Goal: Task Accomplishment & Management: Complete application form

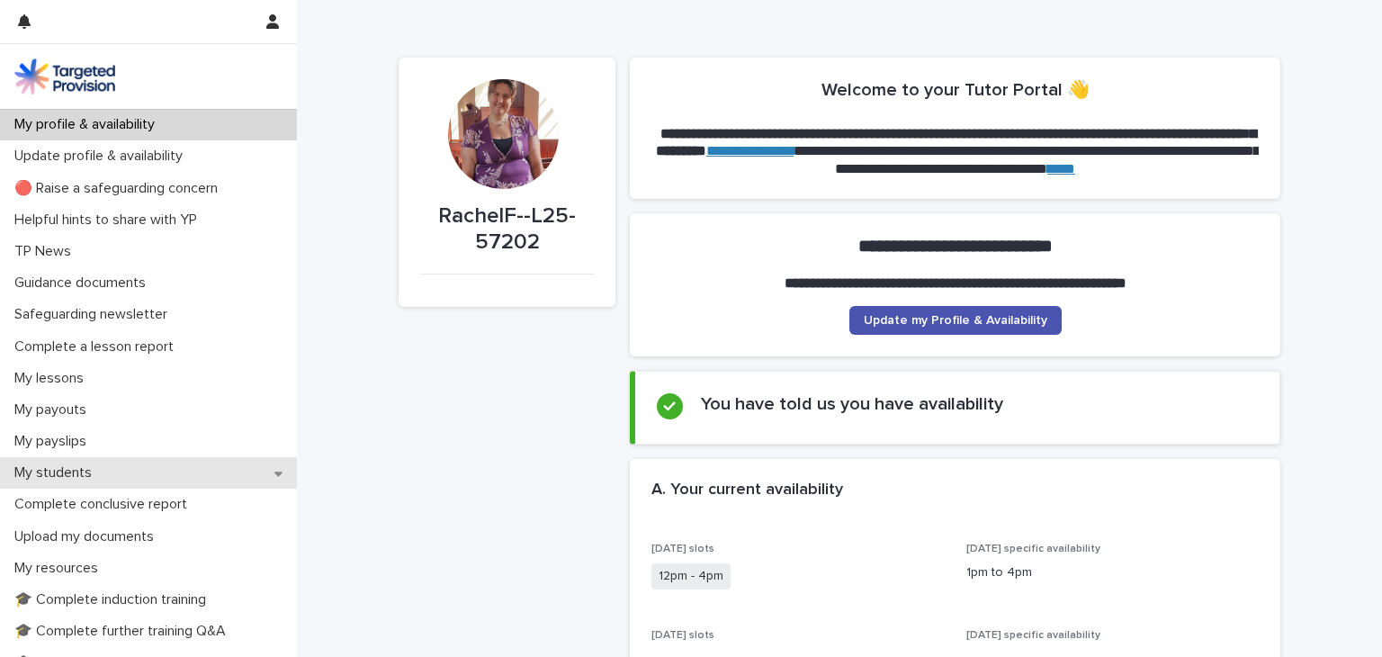
click at [50, 469] on p "My students" at bounding box center [56, 472] width 99 height 17
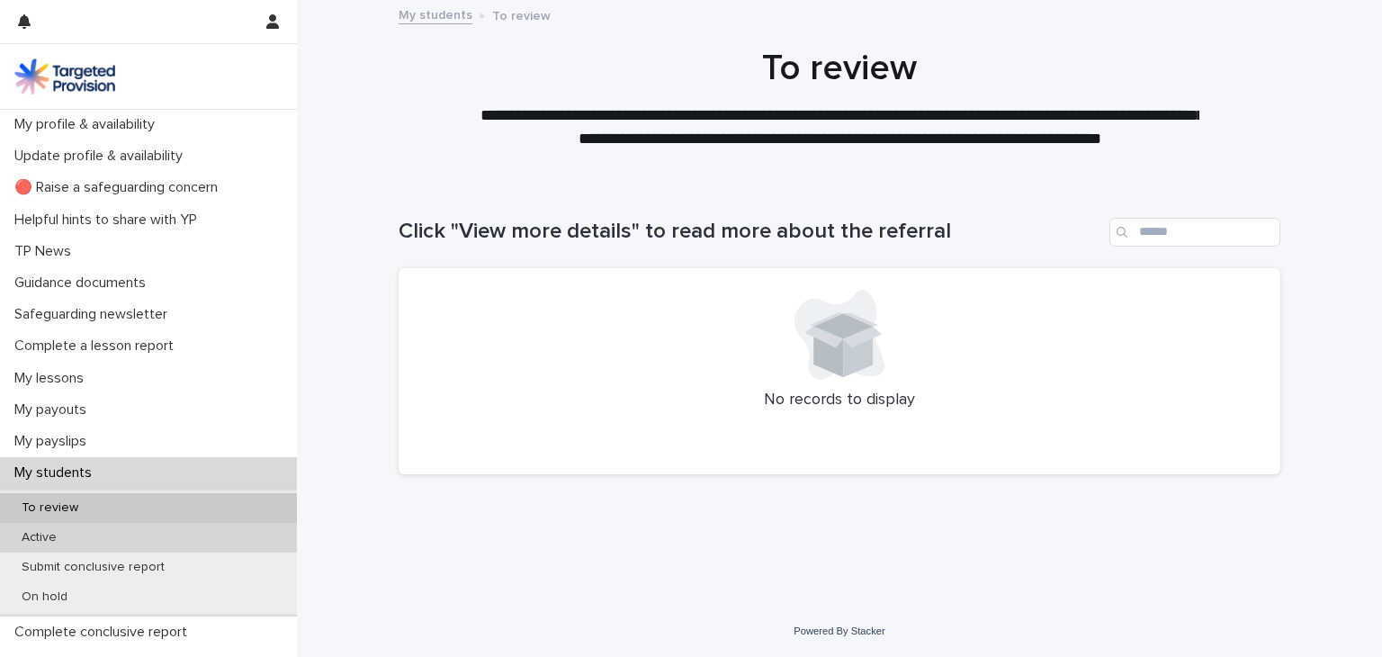
click at [33, 536] on p "Active" at bounding box center [39, 537] width 64 height 15
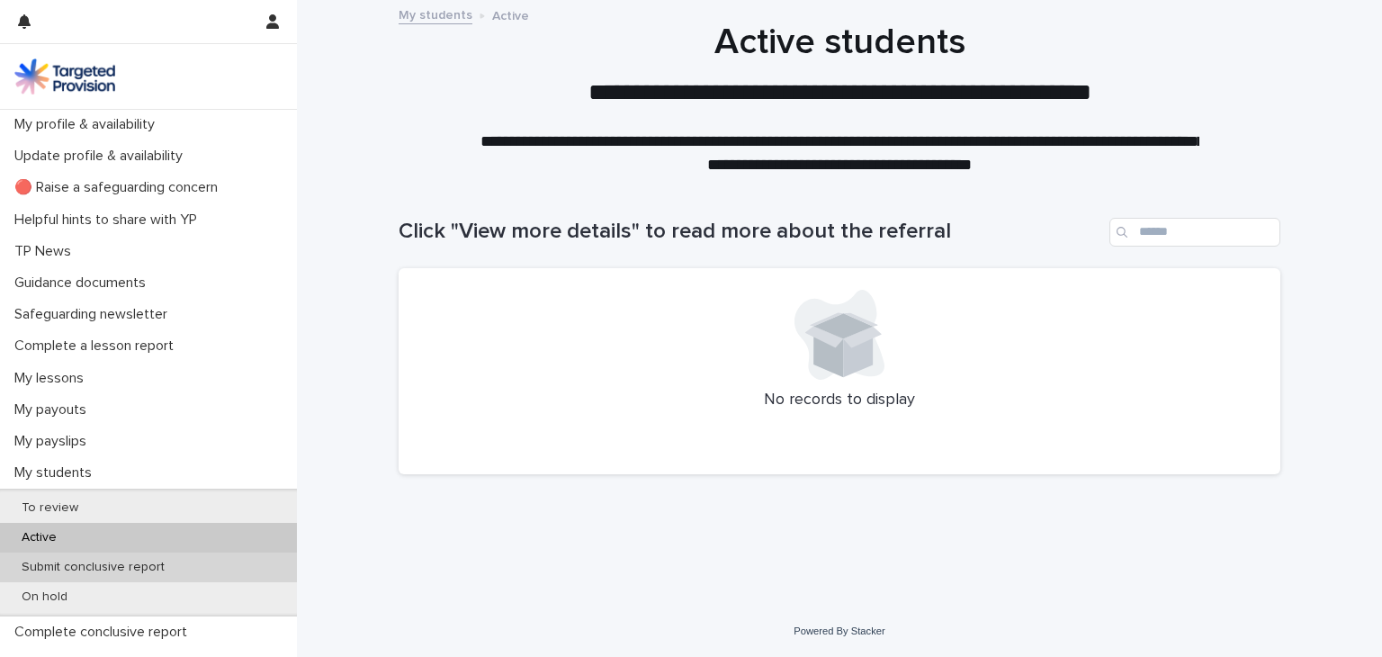
click at [61, 561] on p "Submit conclusive report" at bounding box center [93, 567] width 172 height 15
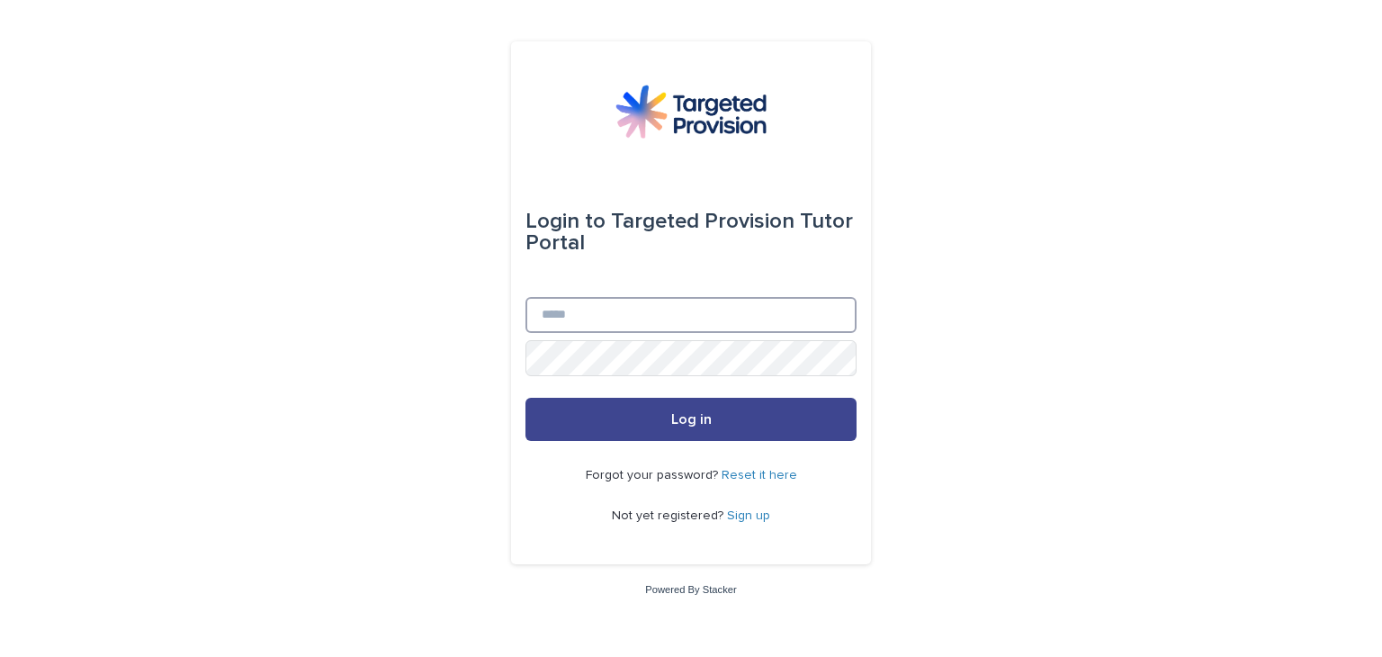
type input "**********"
click at [620, 422] on button "Log in" at bounding box center [690, 419] width 331 height 43
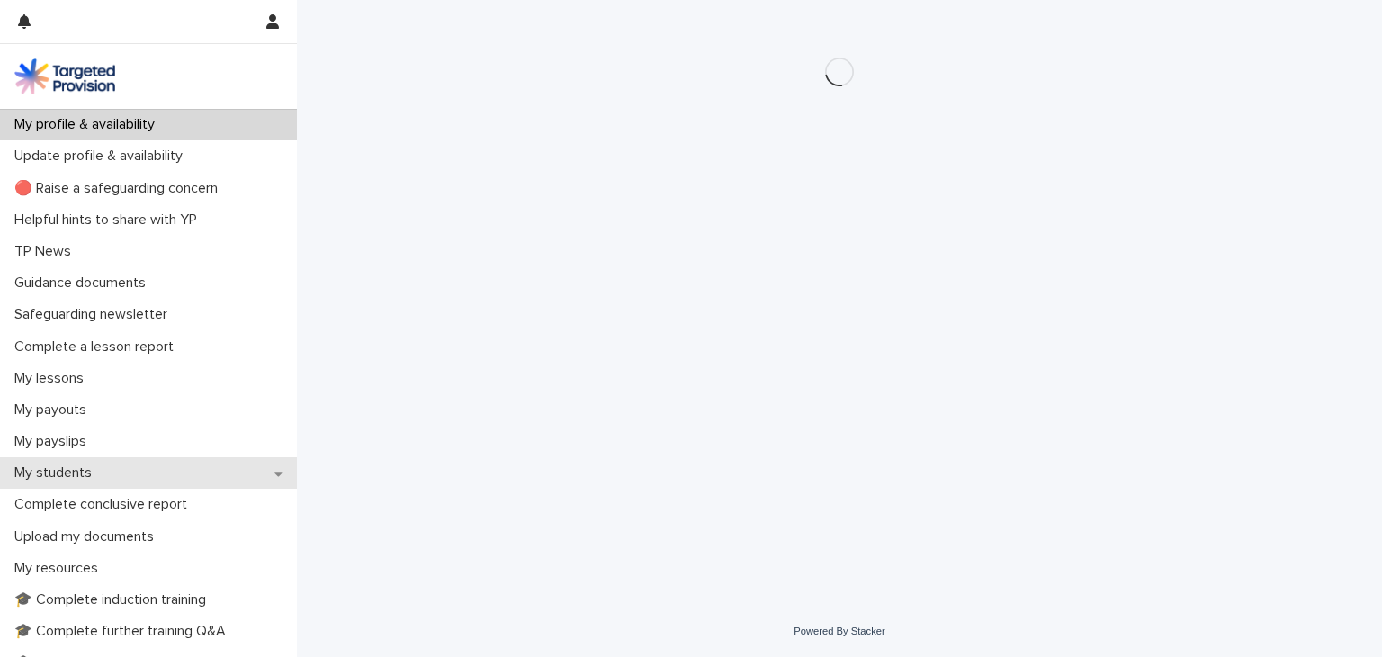
click at [65, 469] on p "My students" at bounding box center [56, 472] width 99 height 17
